Goal: Task Accomplishment & Management: Complete application form

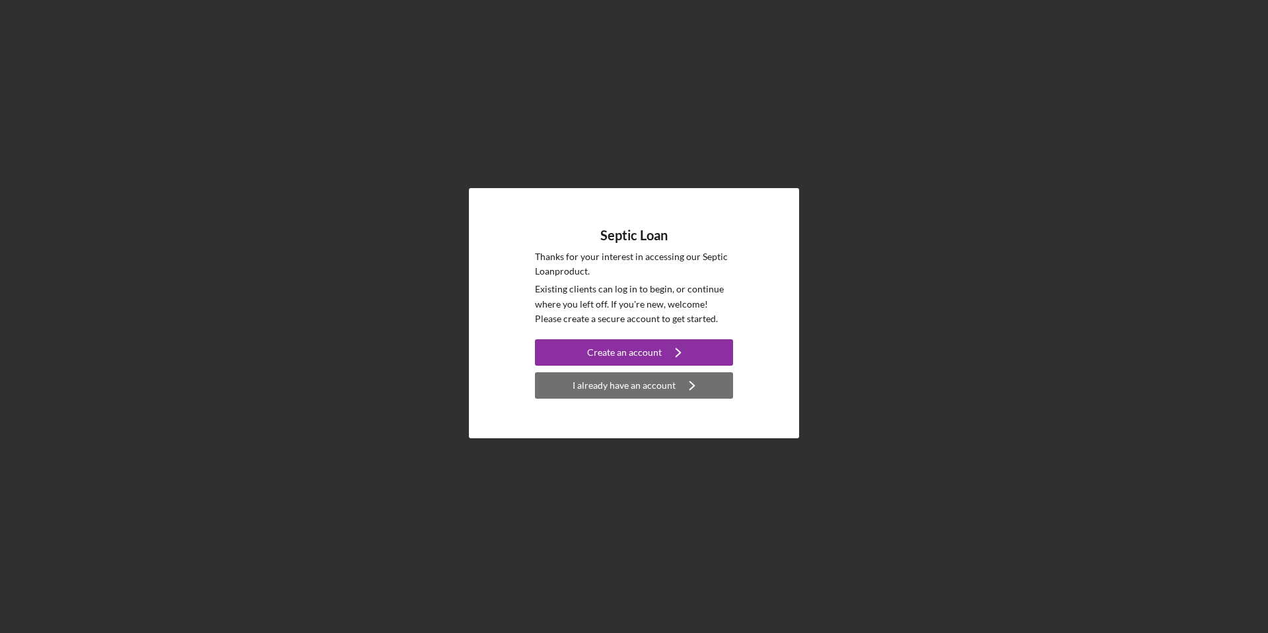
click at [608, 388] on div "I already have an account" at bounding box center [623, 385] width 103 height 26
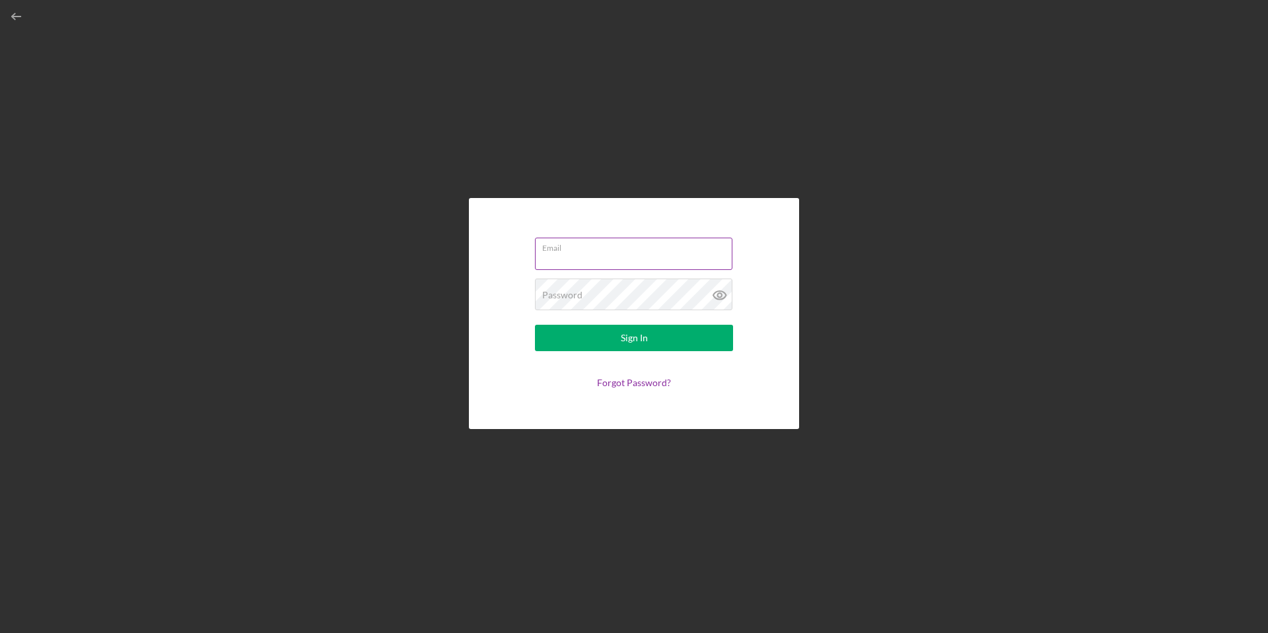
click at [561, 261] on input "Email" at bounding box center [633, 254] width 197 height 32
type input "[EMAIL_ADDRESS][DOMAIN_NAME]"
click at [535, 325] on button "Sign In" at bounding box center [634, 338] width 198 height 26
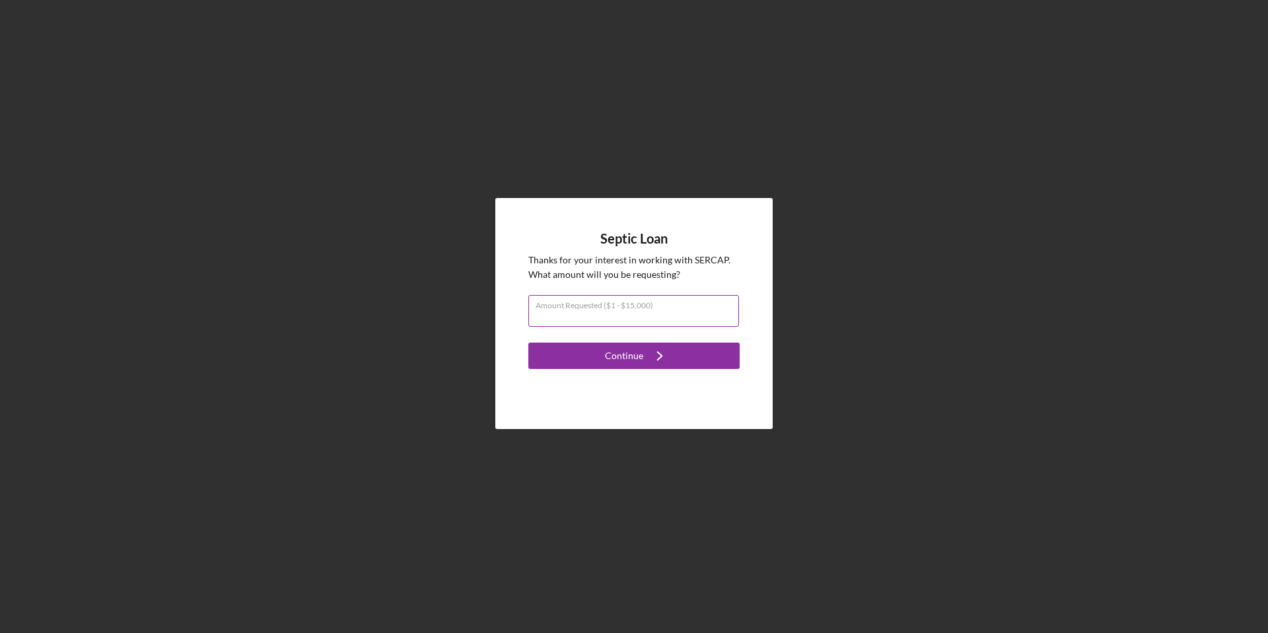
click at [611, 320] on input "Amount Requested ($1 - $15,000)" at bounding box center [633, 311] width 211 height 32
type input "$0"
type input "$1"
click at [620, 353] on div "Continue" at bounding box center [624, 356] width 38 height 26
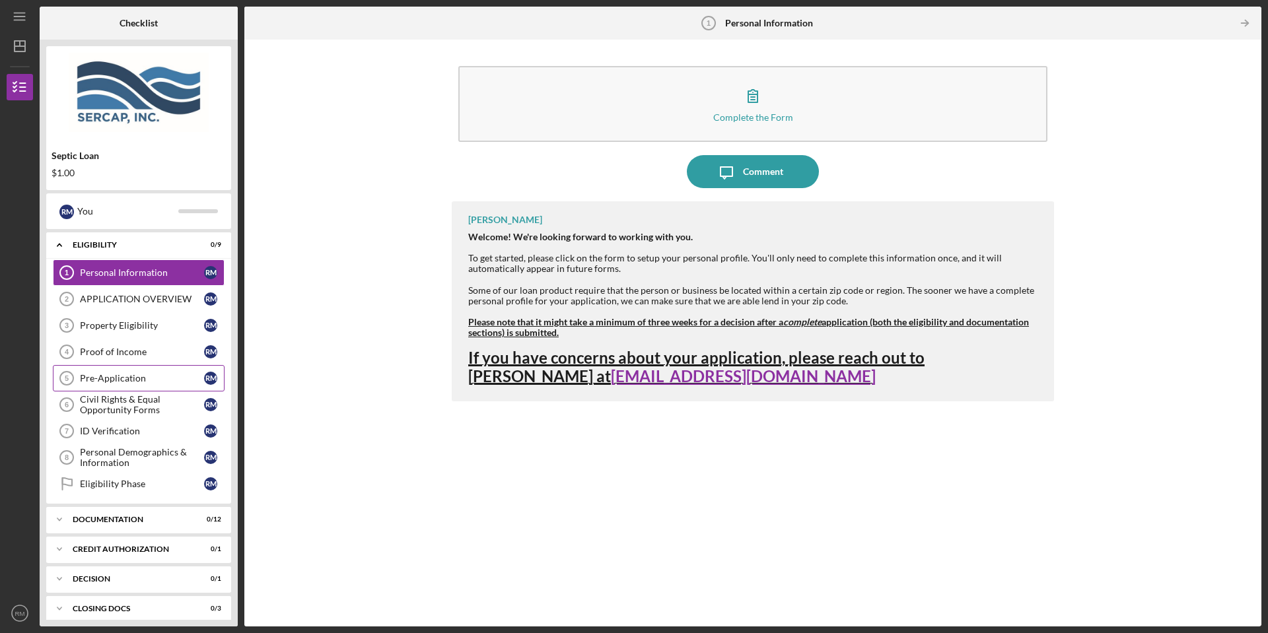
scroll to position [69, 0]
